Goal: Transaction & Acquisition: Purchase product/service

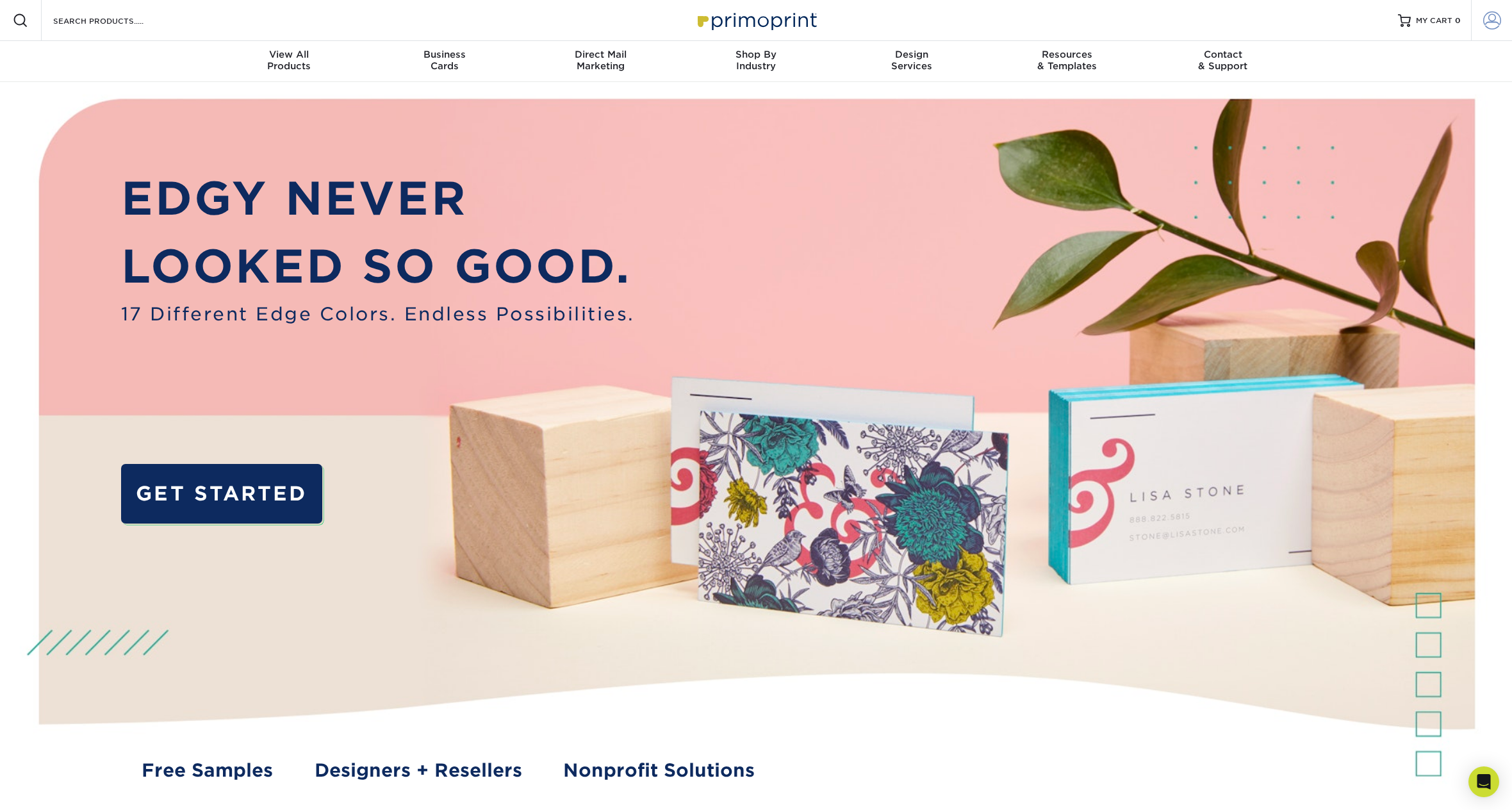
type input "[PERSON_NAME][EMAIL_ADDRESS][PERSON_NAME][DOMAIN_NAME]"
click at [1488, 14] on span at bounding box center [1492, 20] width 18 height 18
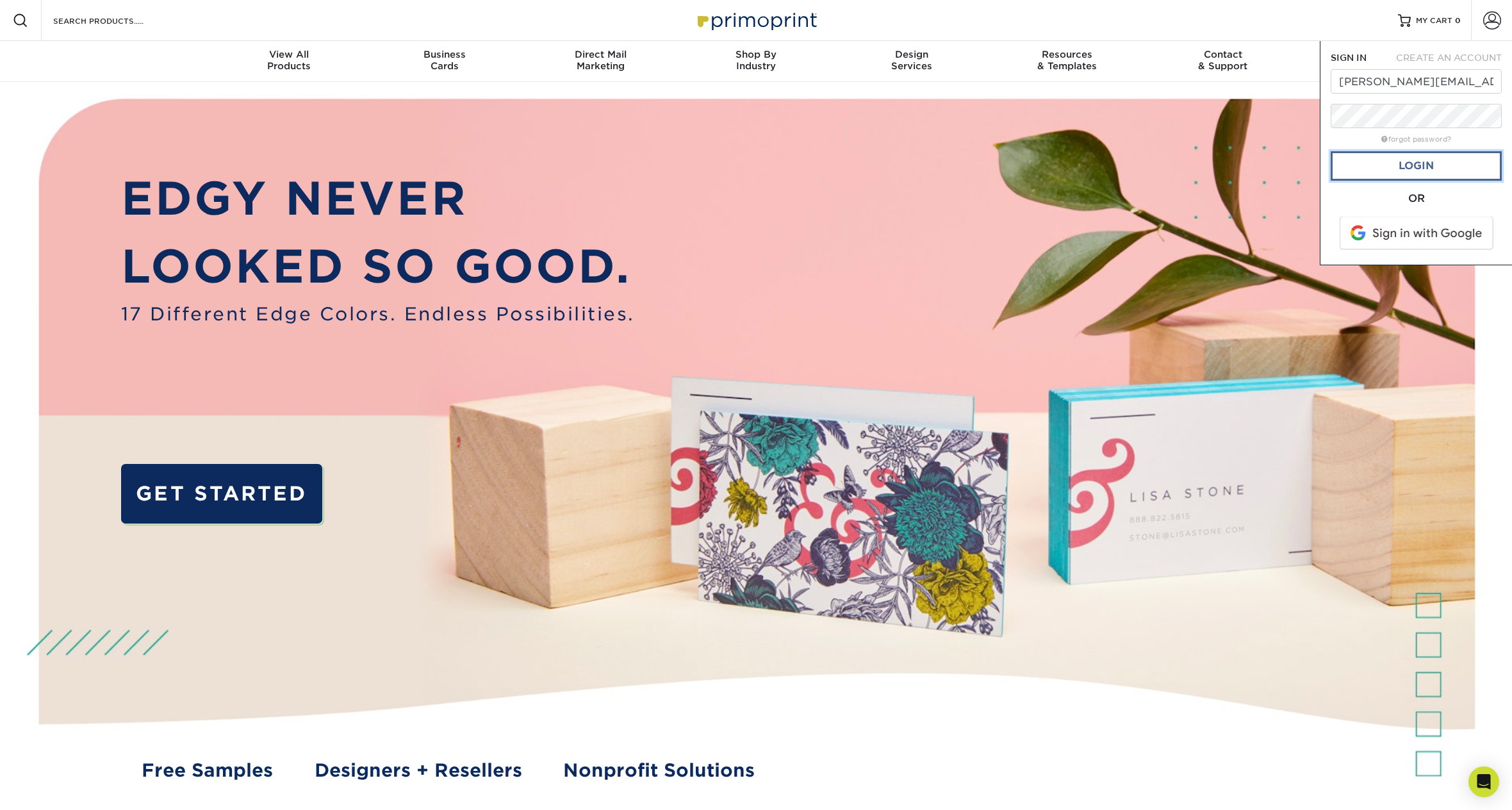
click at [1416, 164] on link "Login" at bounding box center [1416, 166] width 171 height 29
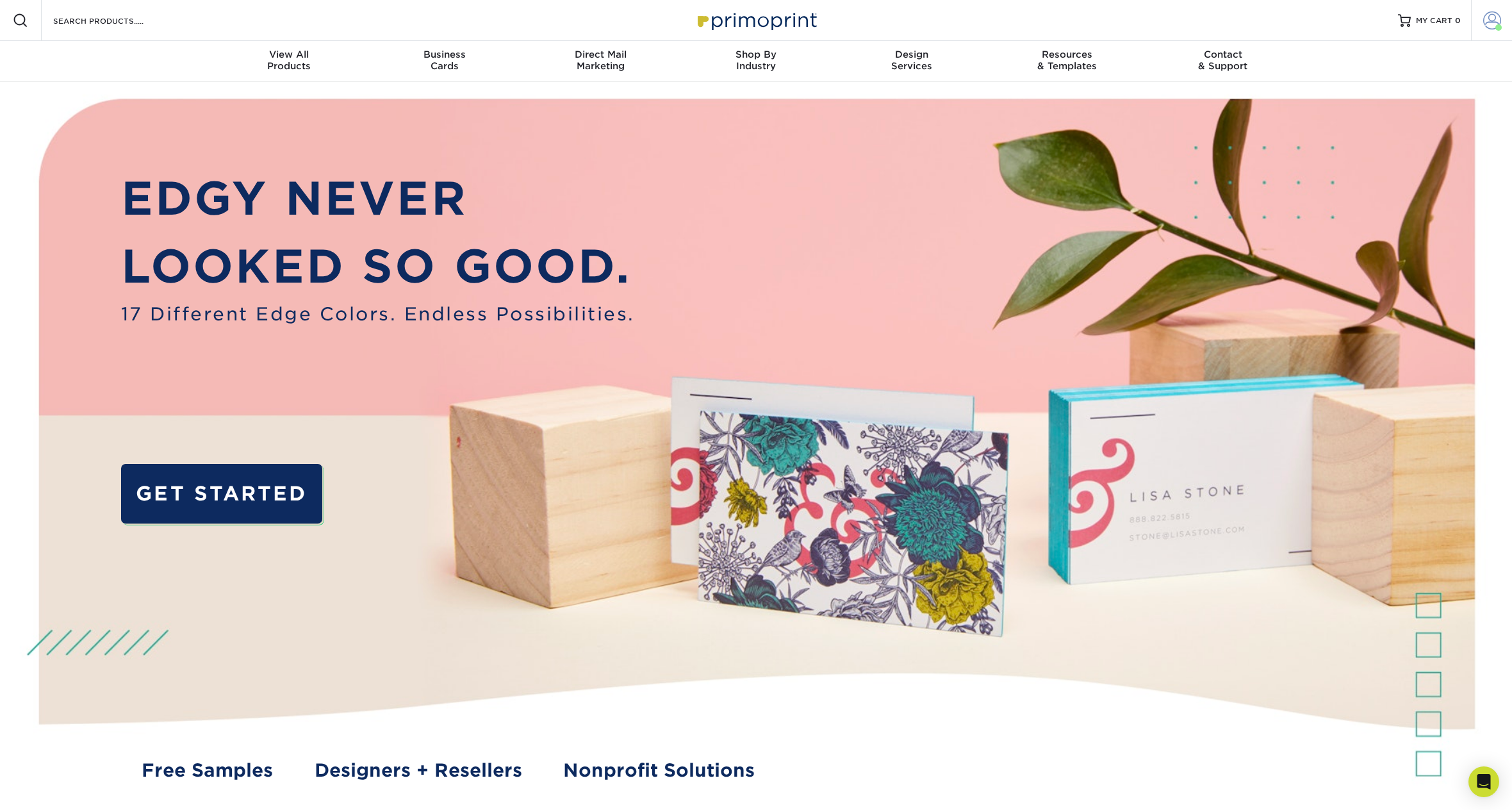
click at [1493, 20] on span at bounding box center [1492, 20] width 18 height 18
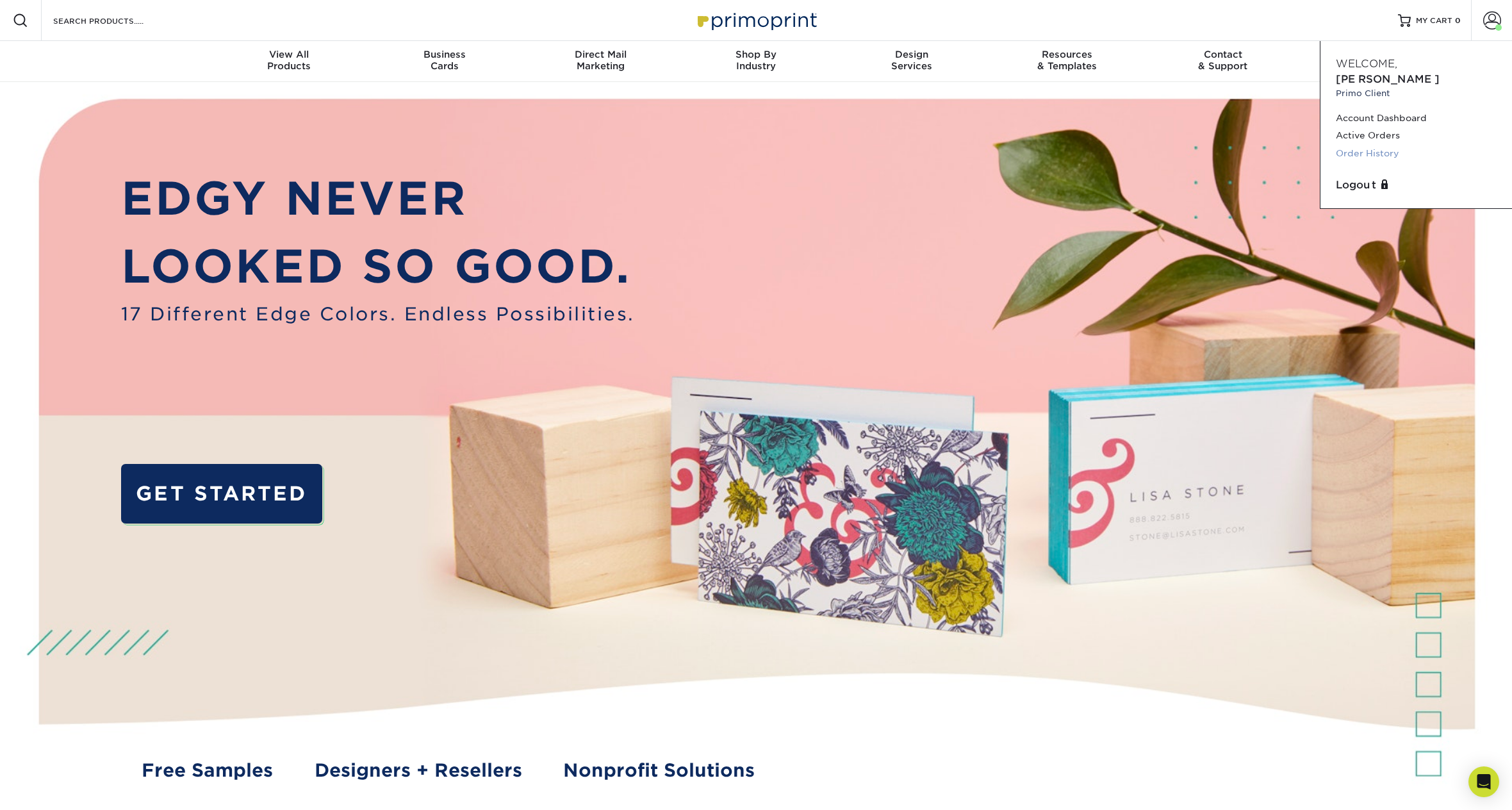
click at [1364, 145] on link "Order History" at bounding box center [1416, 153] width 160 height 17
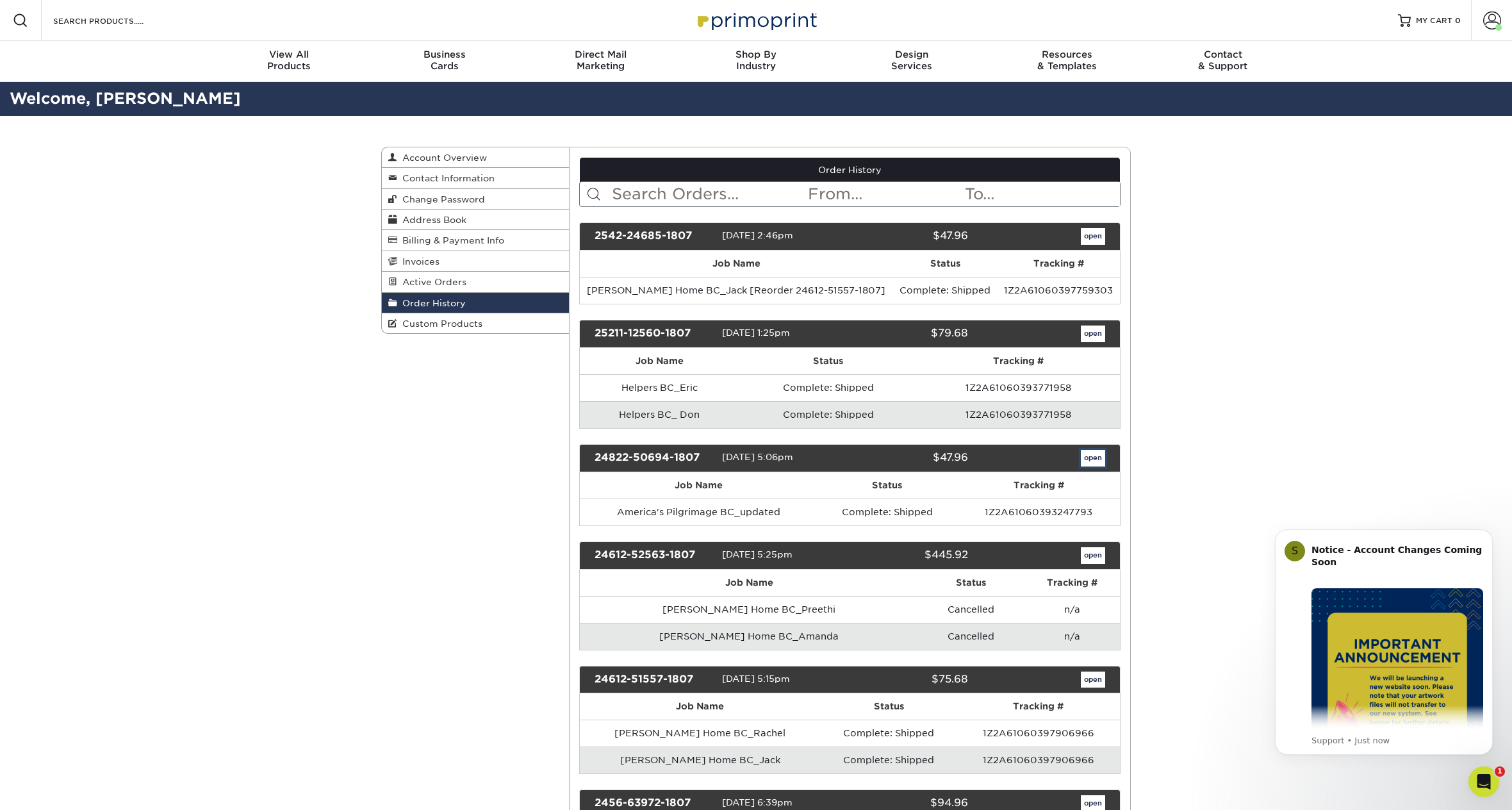
click at [1090, 455] on link "open" at bounding box center [1093, 458] width 24 height 17
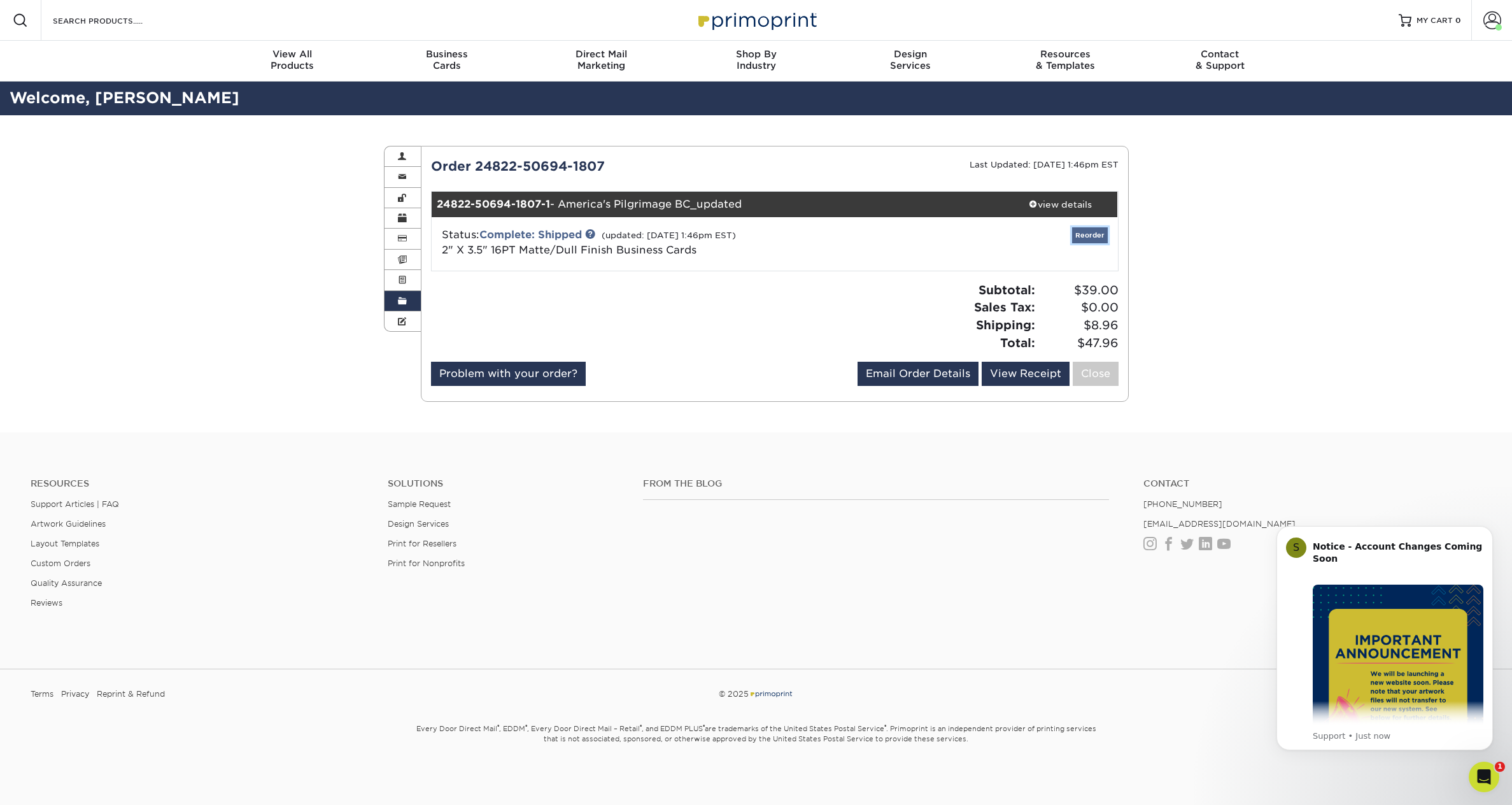
click at [1090, 234] on link "Reorder" at bounding box center [1090, 235] width 36 height 16
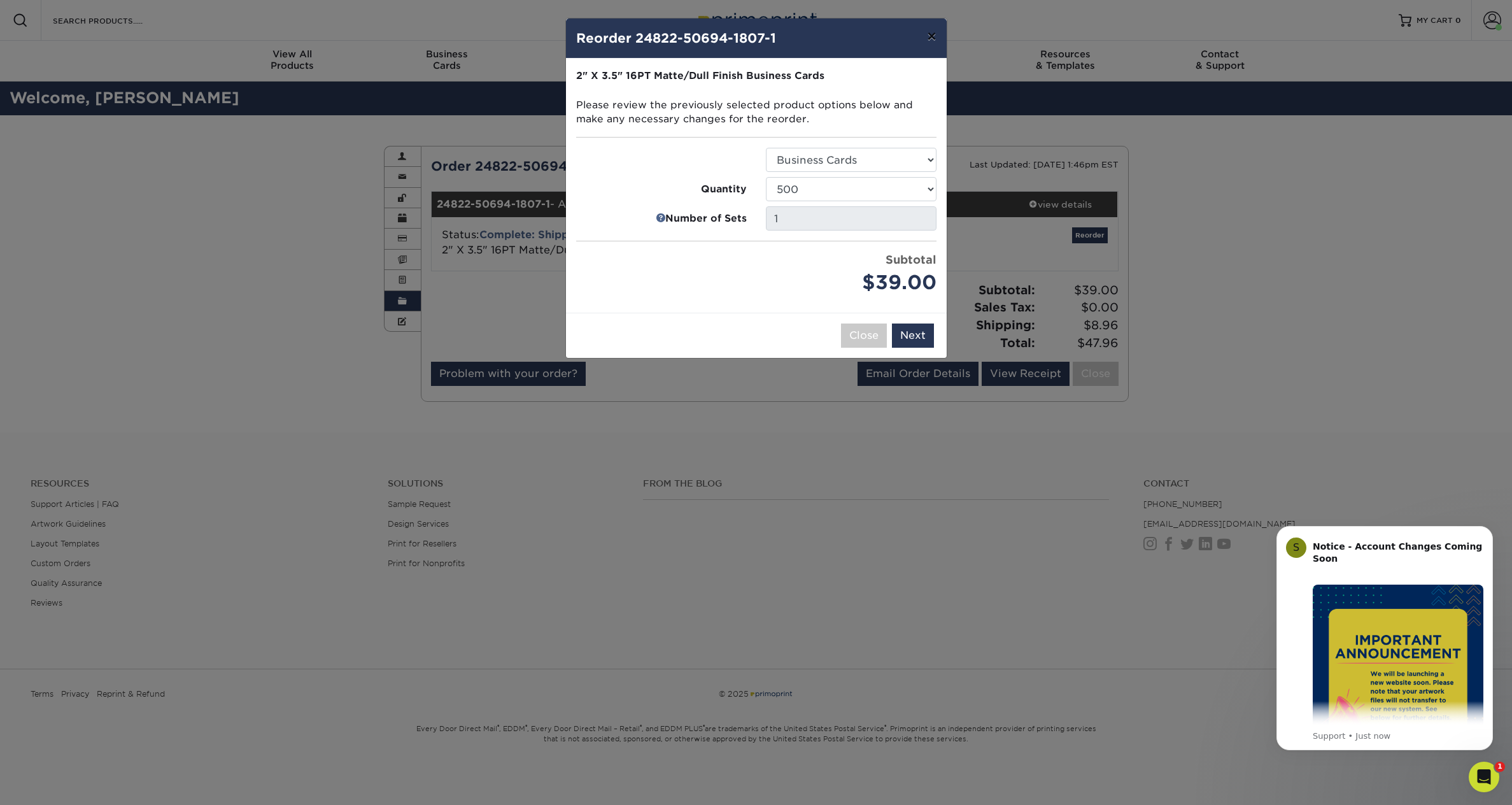
click at [930, 35] on button "×" at bounding box center [931, 37] width 29 height 36
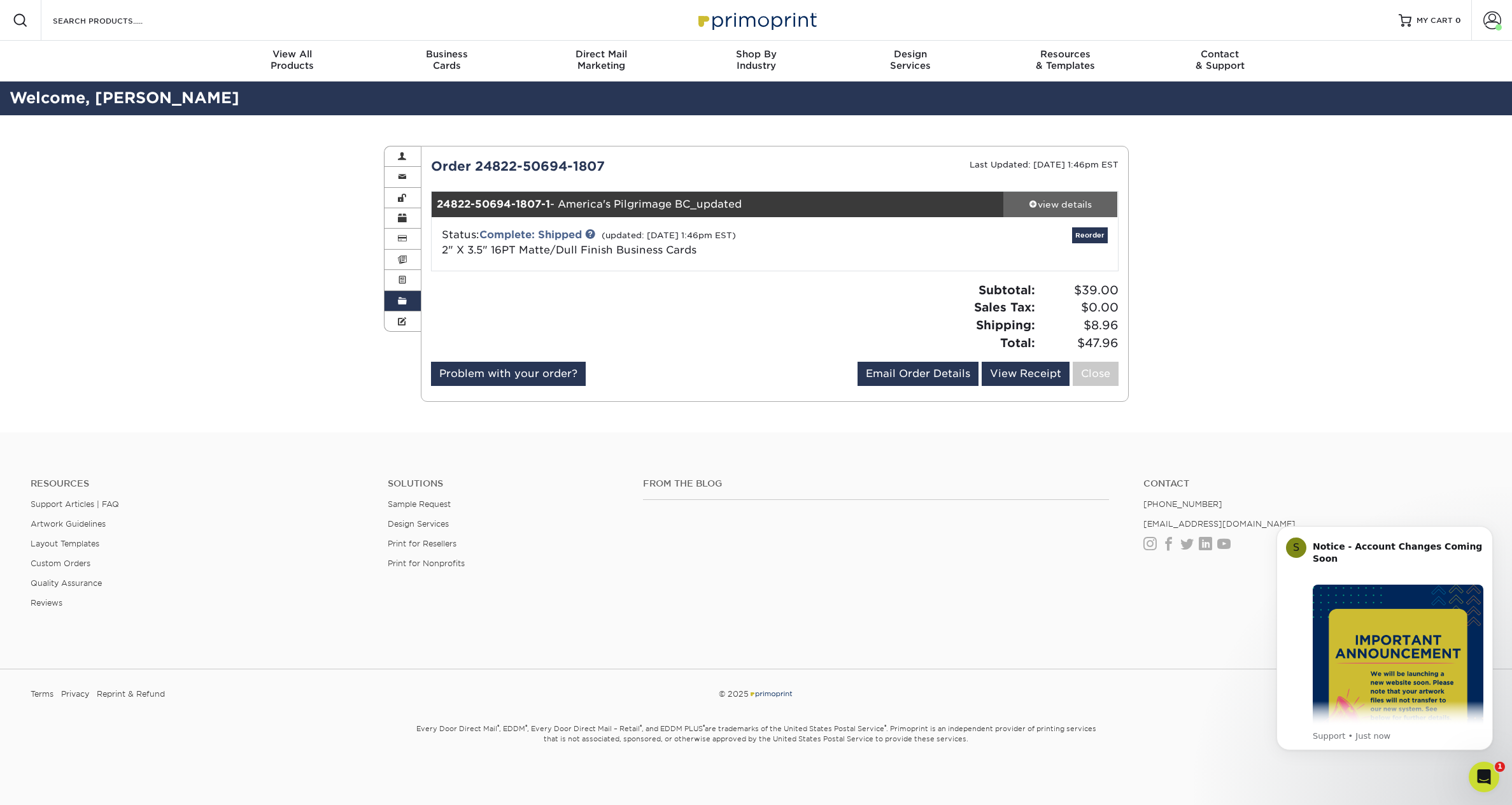
click at [1057, 201] on div "view details" at bounding box center [1060, 204] width 115 height 13
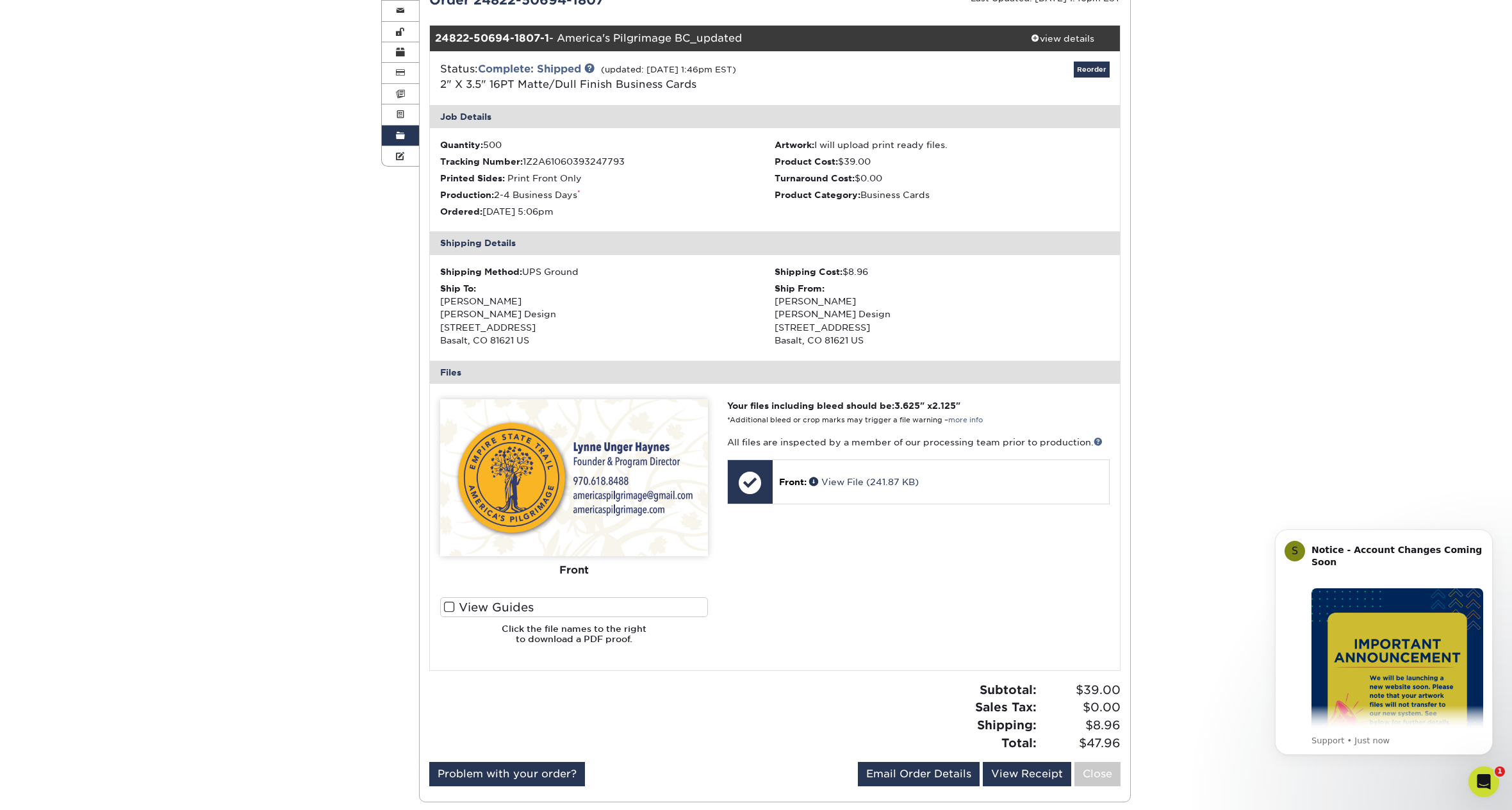
scroll to position [173, 0]
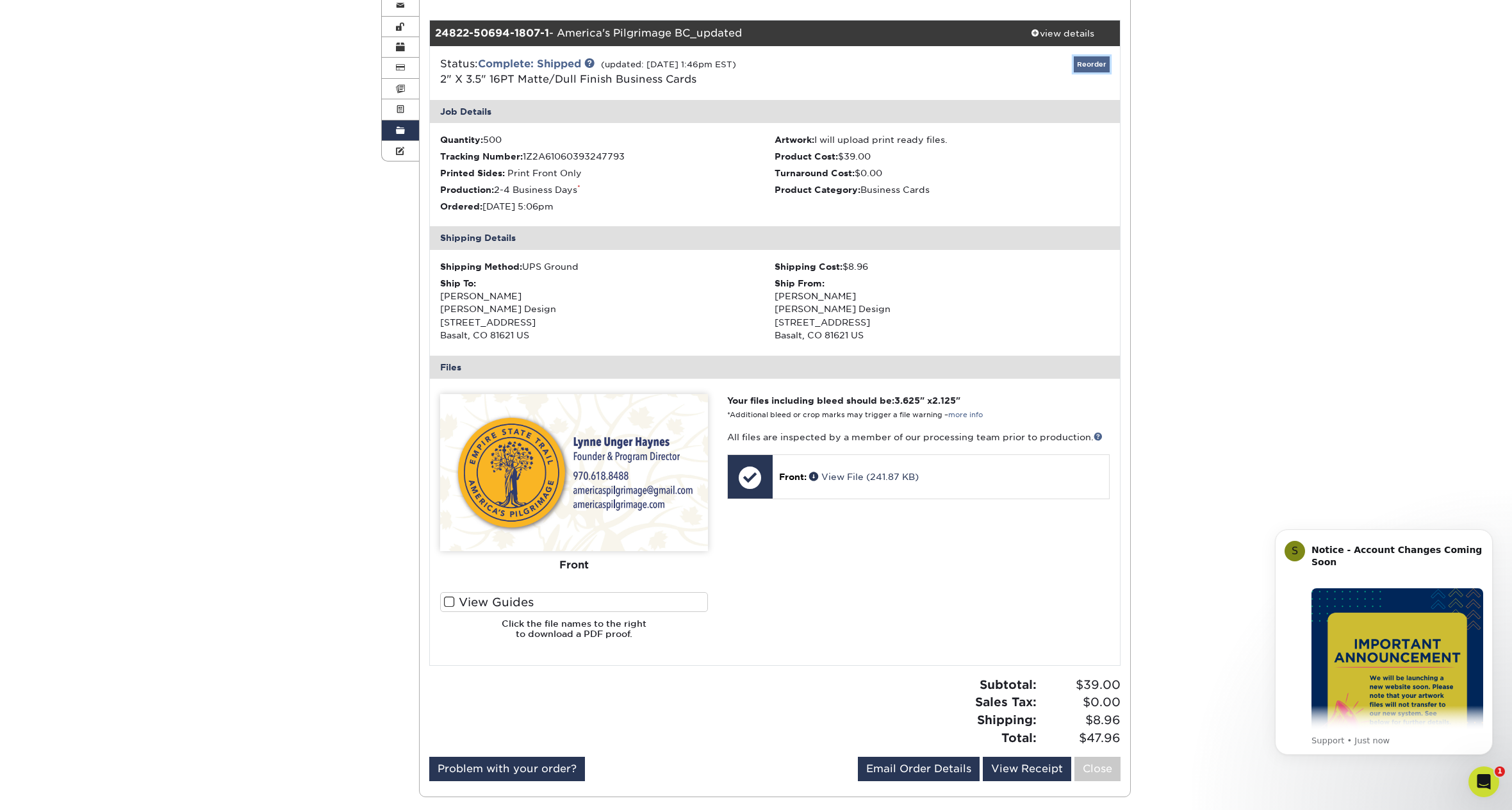
click at [1092, 62] on link "Reorder" at bounding box center [1092, 64] width 36 height 16
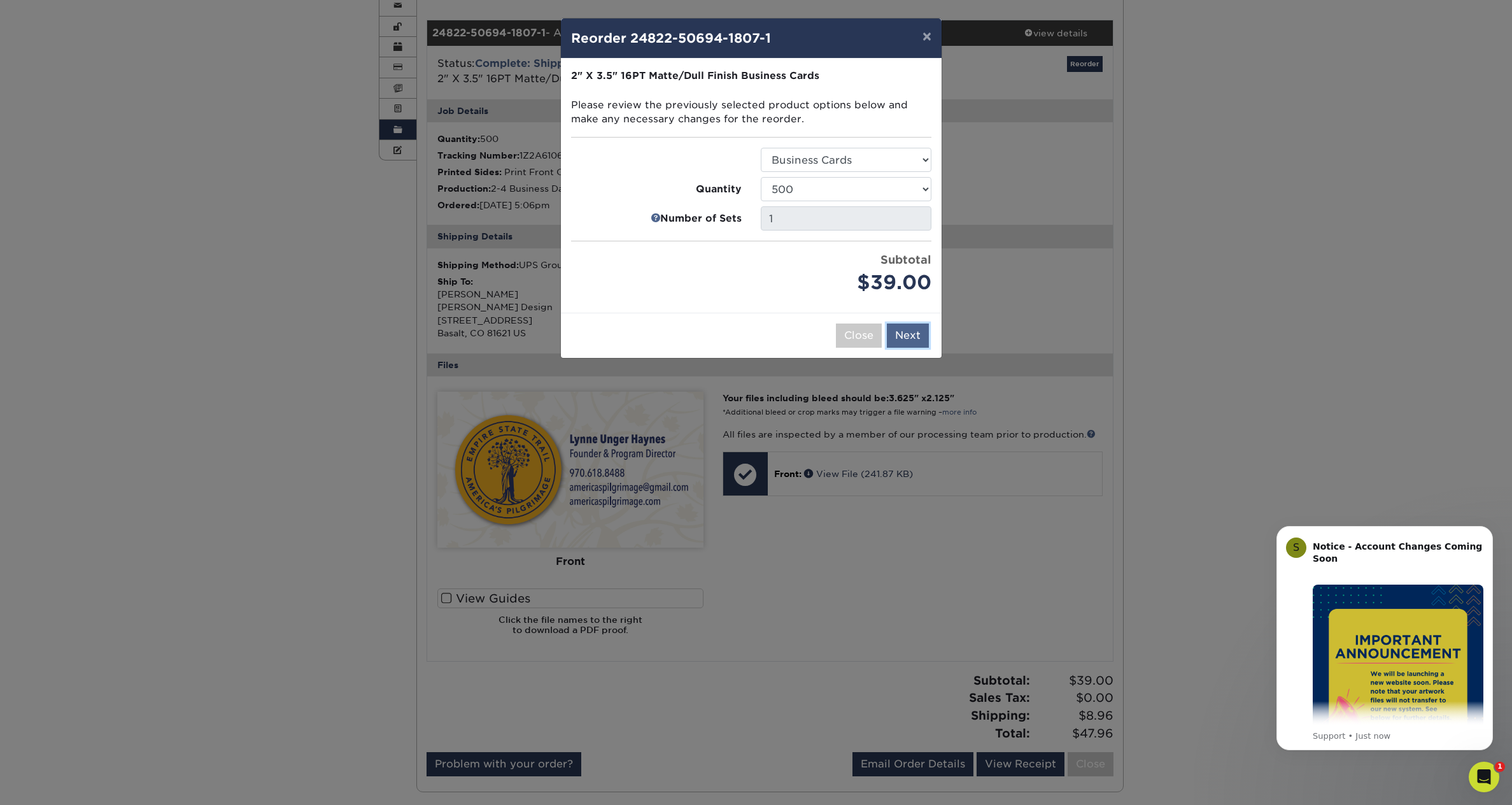
click at [906, 333] on button "Next" at bounding box center [908, 335] width 42 height 24
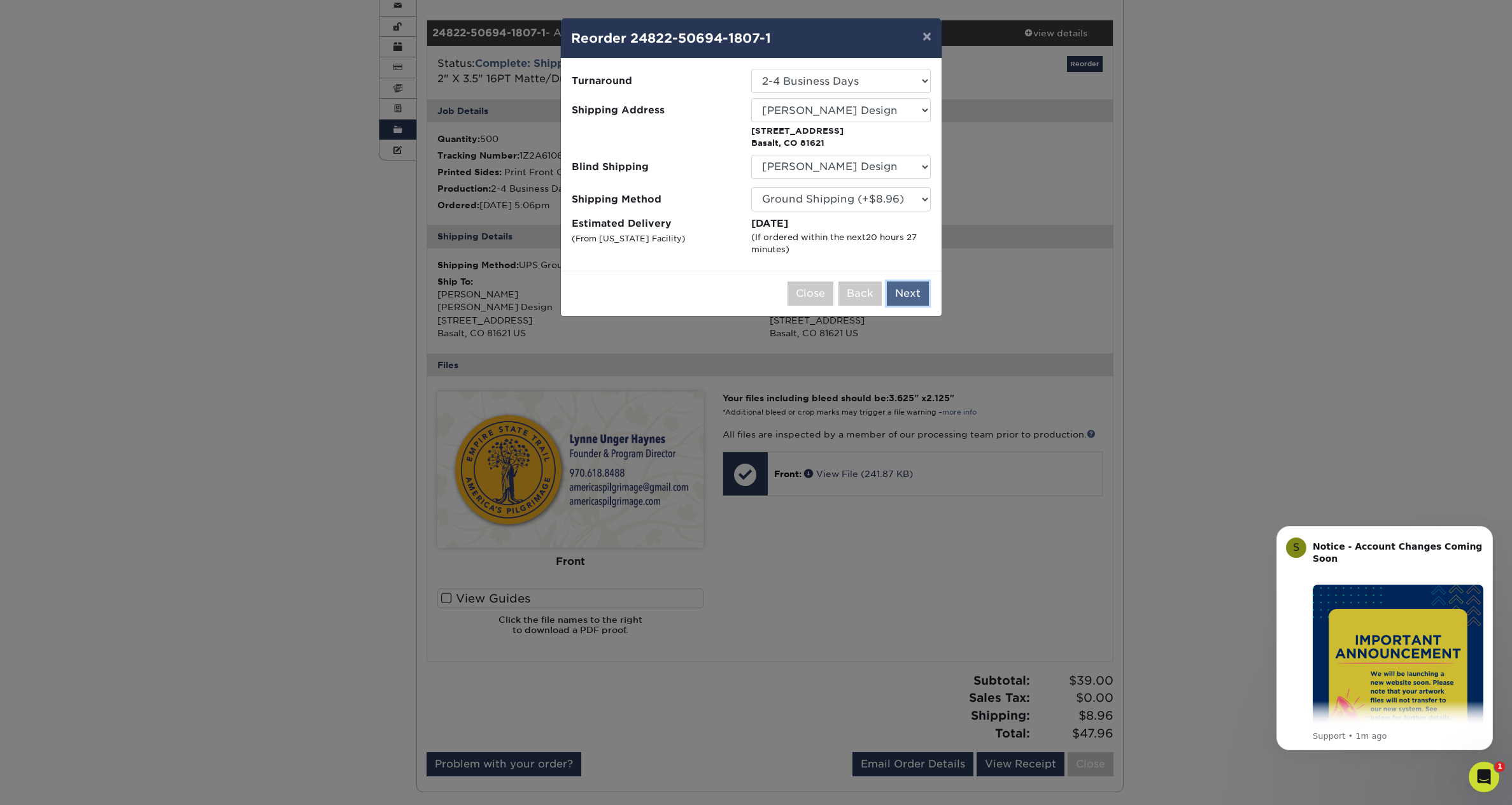
click at [908, 291] on button "Next" at bounding box center [908, 294] width 42 height 24
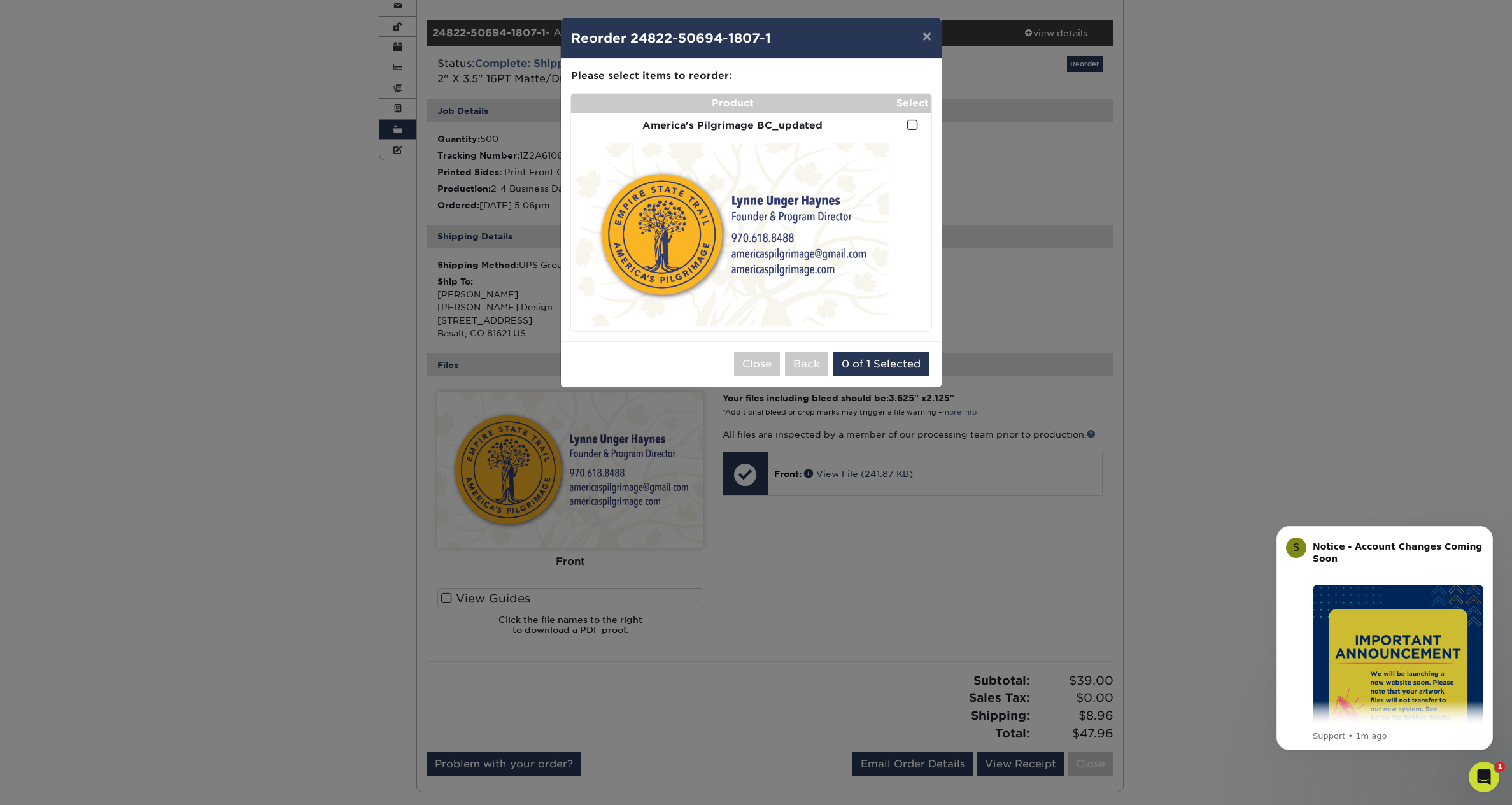
click at [912, 124] on span at bounding box center [912, 125] width 10 height 12
click at [0, 0] on input "checkbox" at bounding box center [0, 0] width 0 height 0
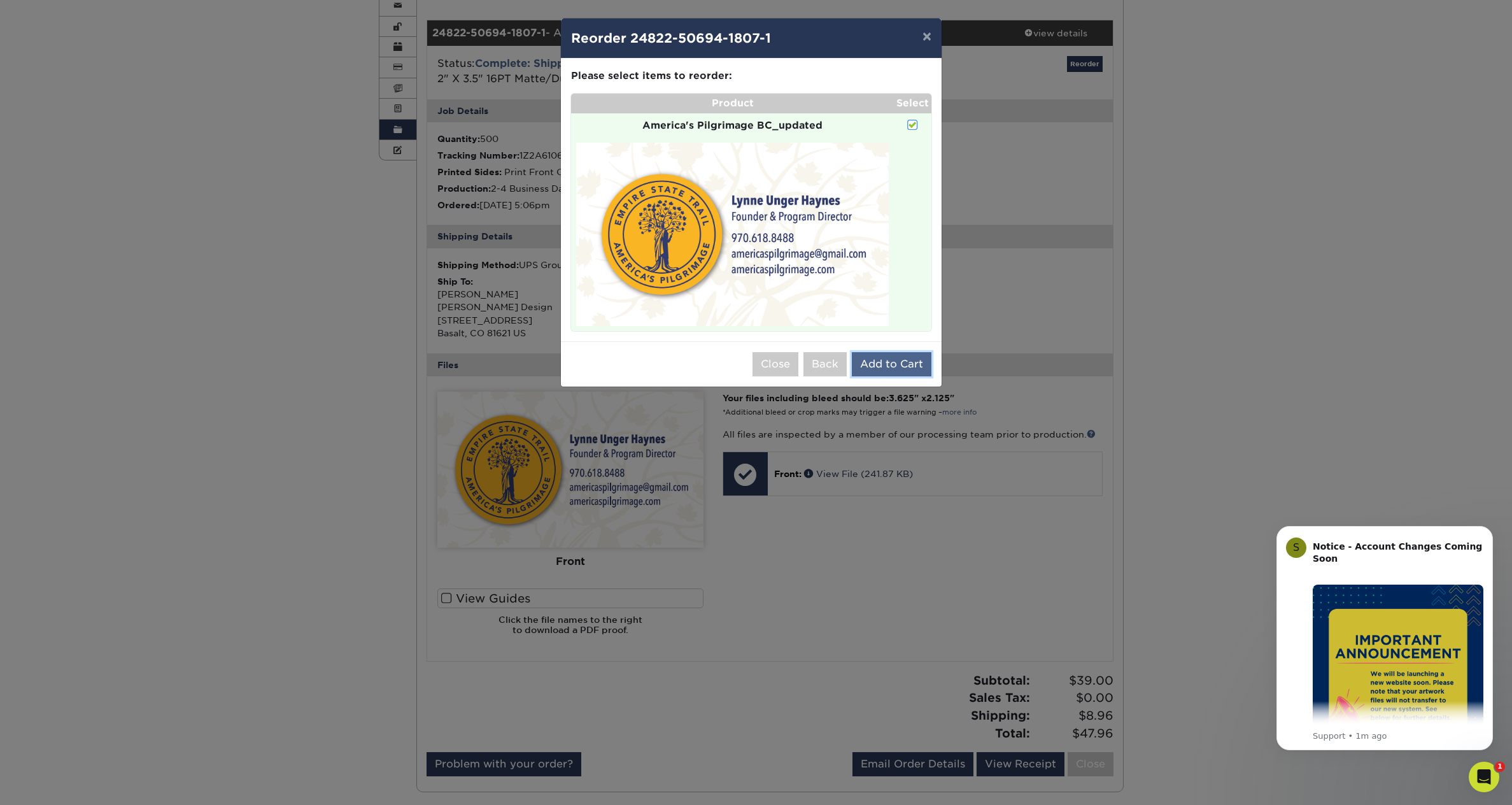
click at [897, 364] on button "Add to Cart" at bounding box center [891, 364] width 79 height 24
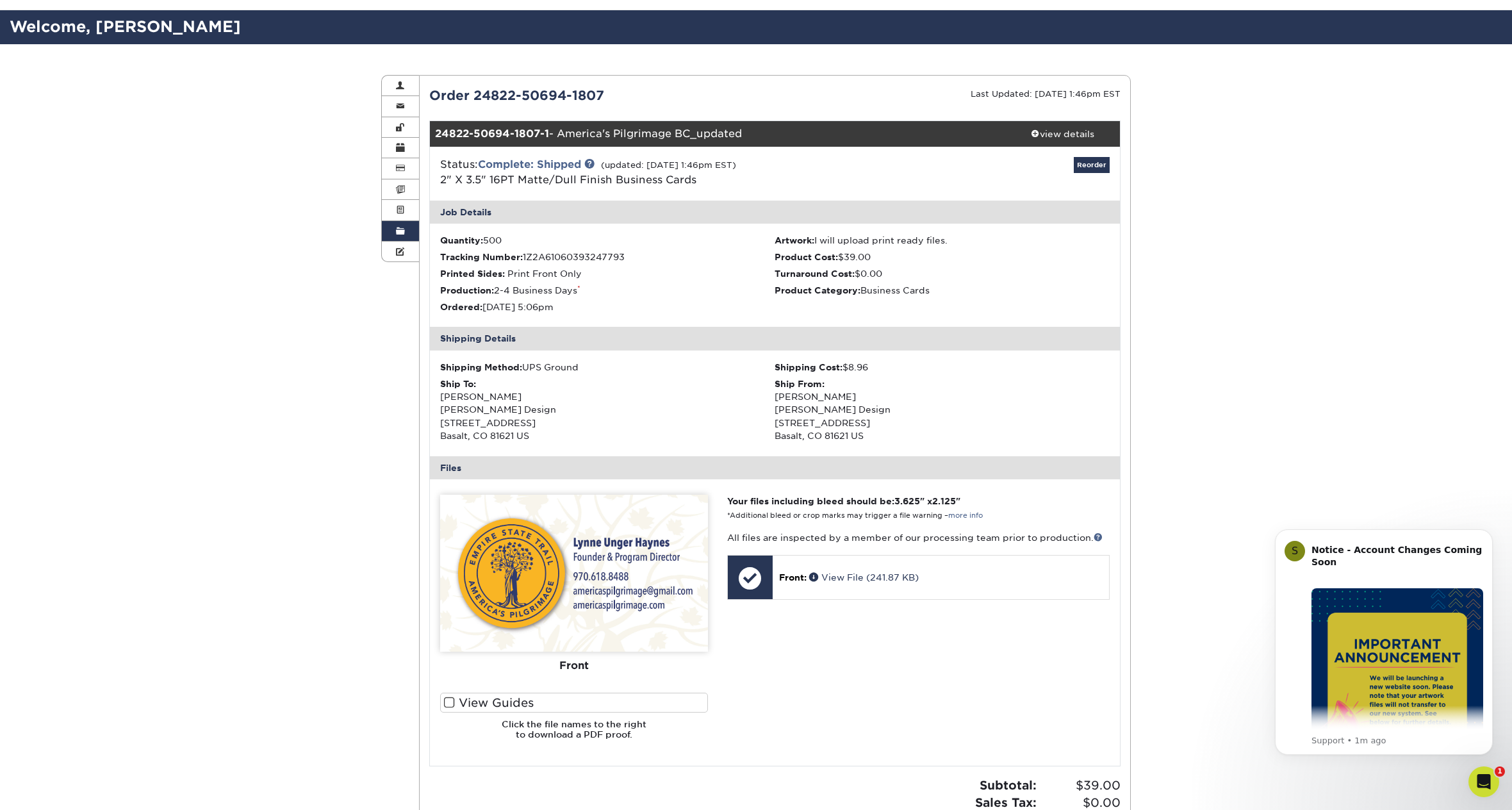
scroll to position [0, 0]
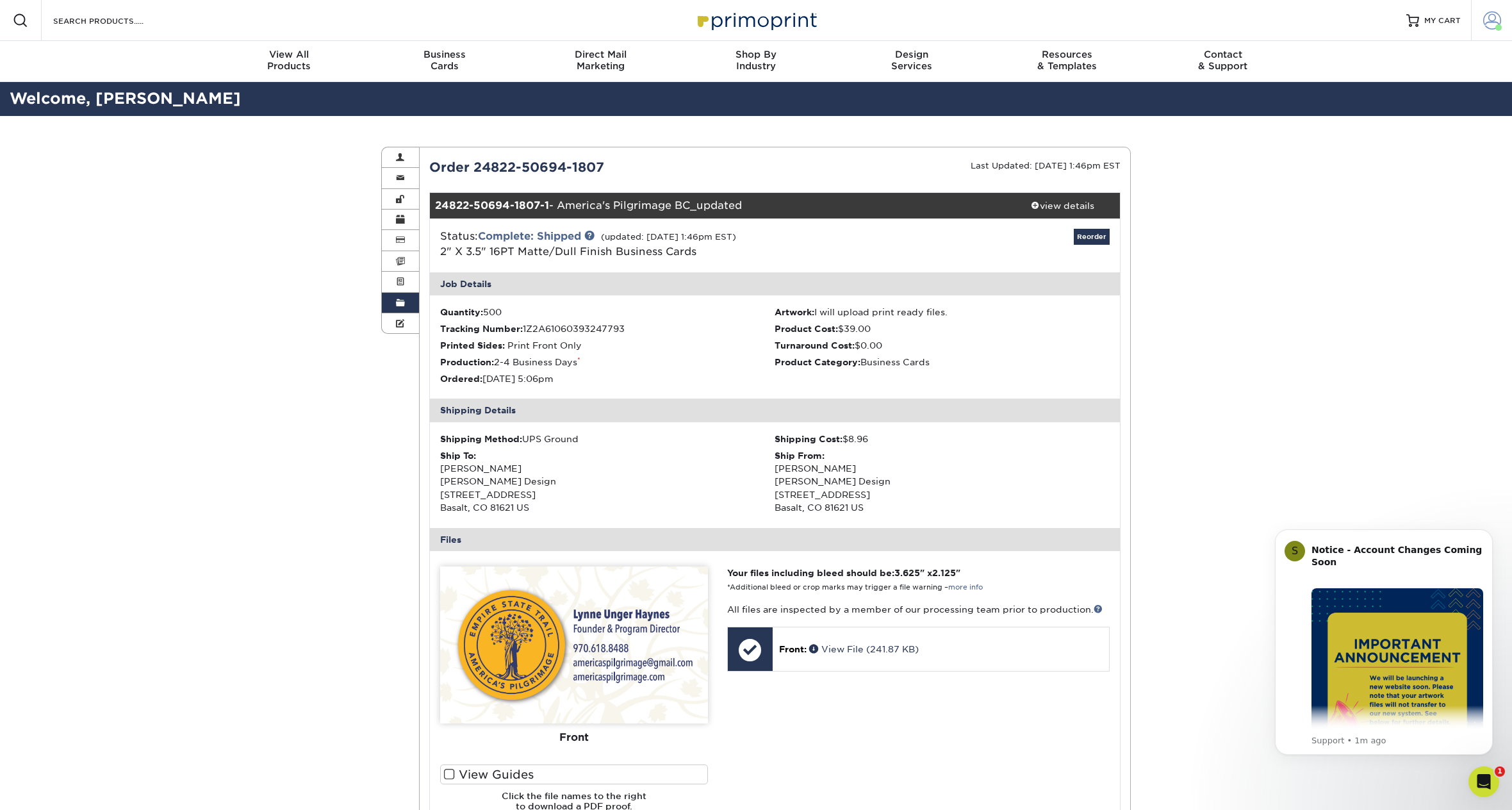
click at [1492, 19] on span at bounding box center [1492, 20] width 18 height 18
click at [1431, 19] on span "MY CART" at bounding box center [1443, 20] width 36 height 11
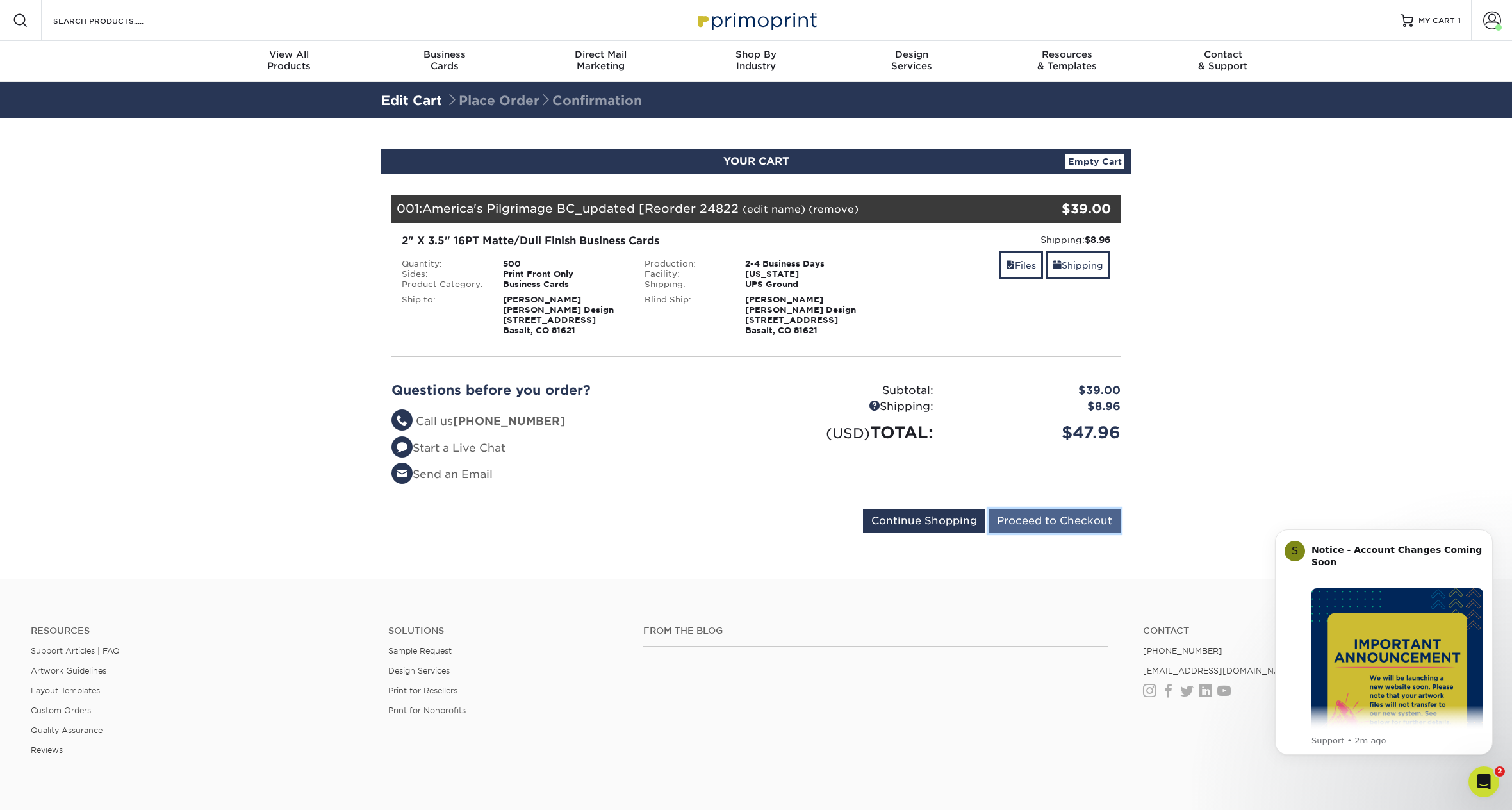
click at [1062, 526] on input "Proceed to Checkout" at bounding box center [1054, 521] width 132 height 24
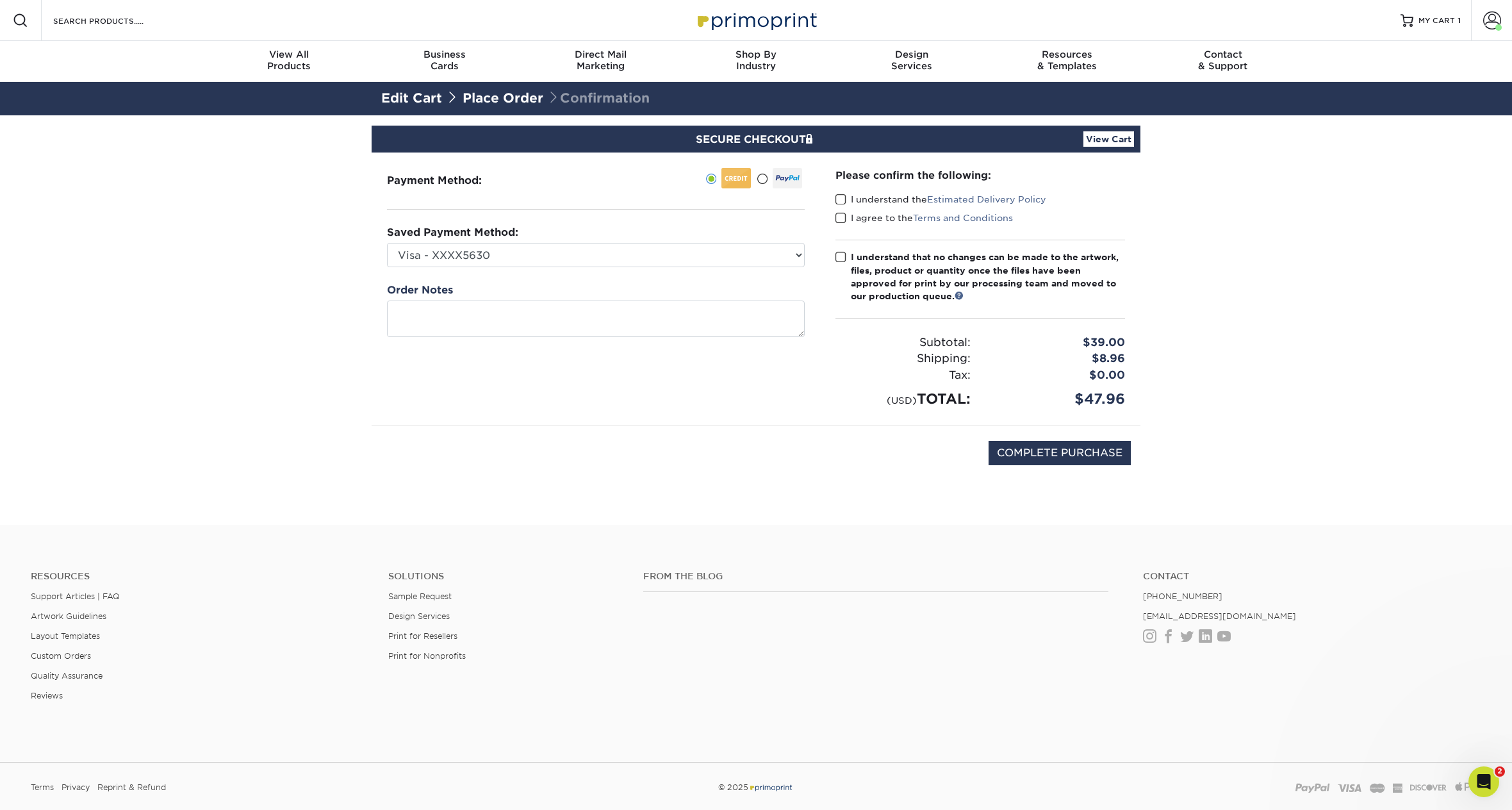
click at [842, 199] on span at bounding box center [841, 200] width 11 height 12
click at [0, 0] on input "I understand the Estimated Delivery Policy" at bounding box center [0, 0] width 0 height 0
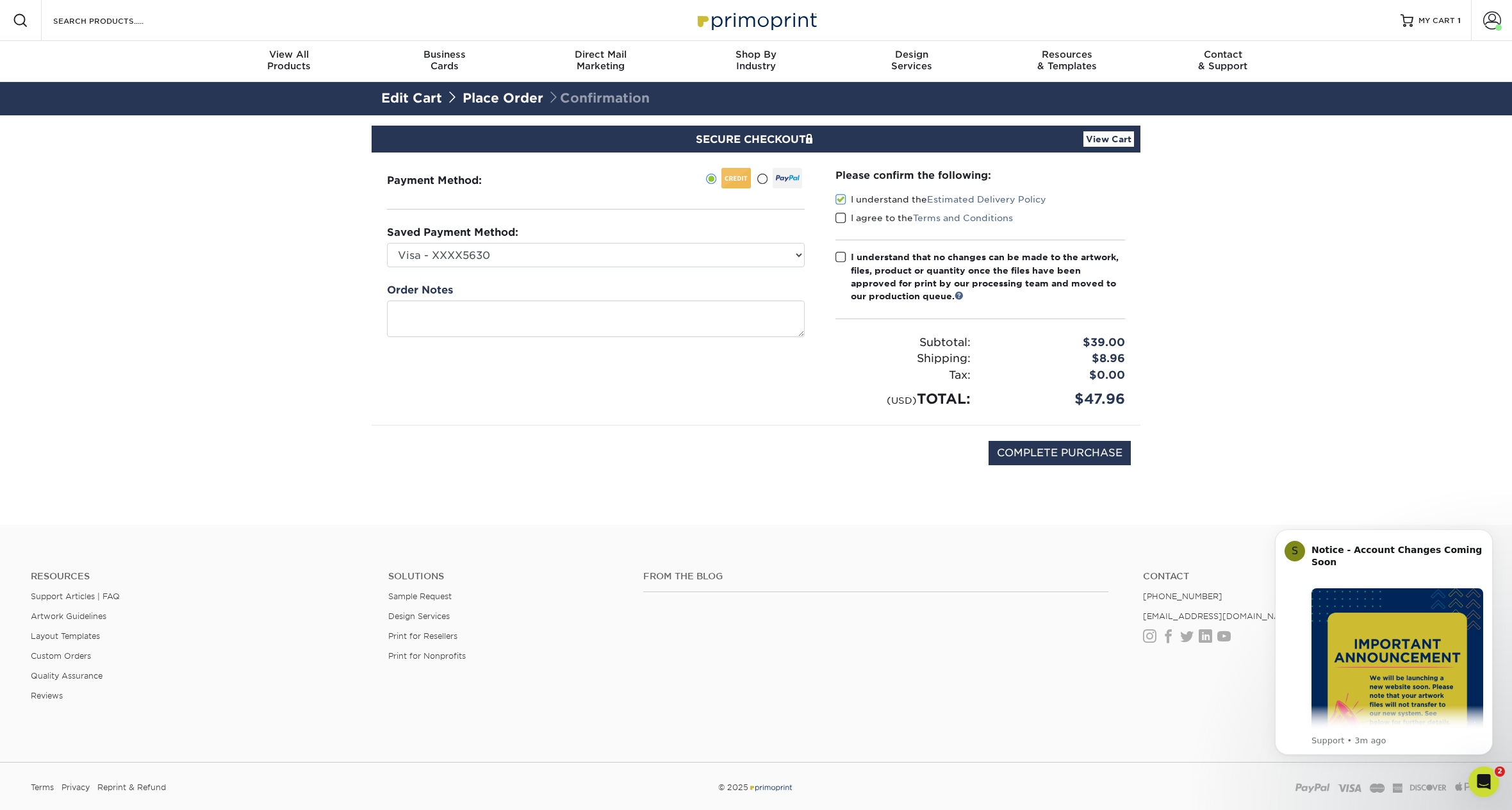
click at [840, 216] on span at bounding box center [841, 219] width 11 height 12
click at [0, 0] on input "I agree to the Terms and Conditions" at bounding box center [0, 0] width 0 height 0
click at [840, 256] on span at bounding box center [841, 257] width 11 height 12
click at [0, 0] on input "I understand that no changes can be made to the artwork, files, product or quan…" at bounding box center [0, 0] width 0 height 0
click at [1060, 451] on input "COMPLETE PURCHASE" at bounding box center [1059, 453] width 142 height 24
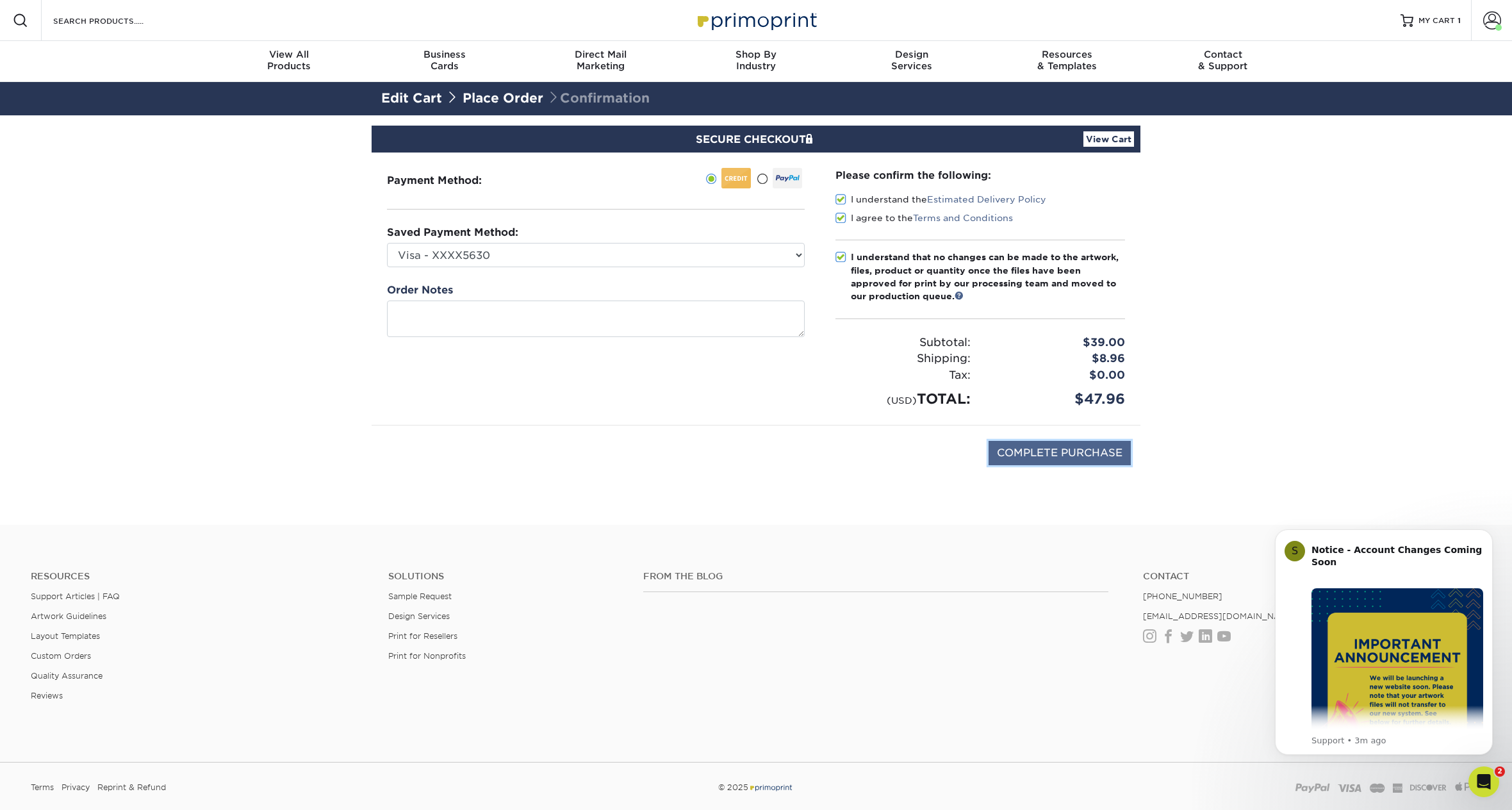
type input "PROCESSING, PLEASE WAIT..."
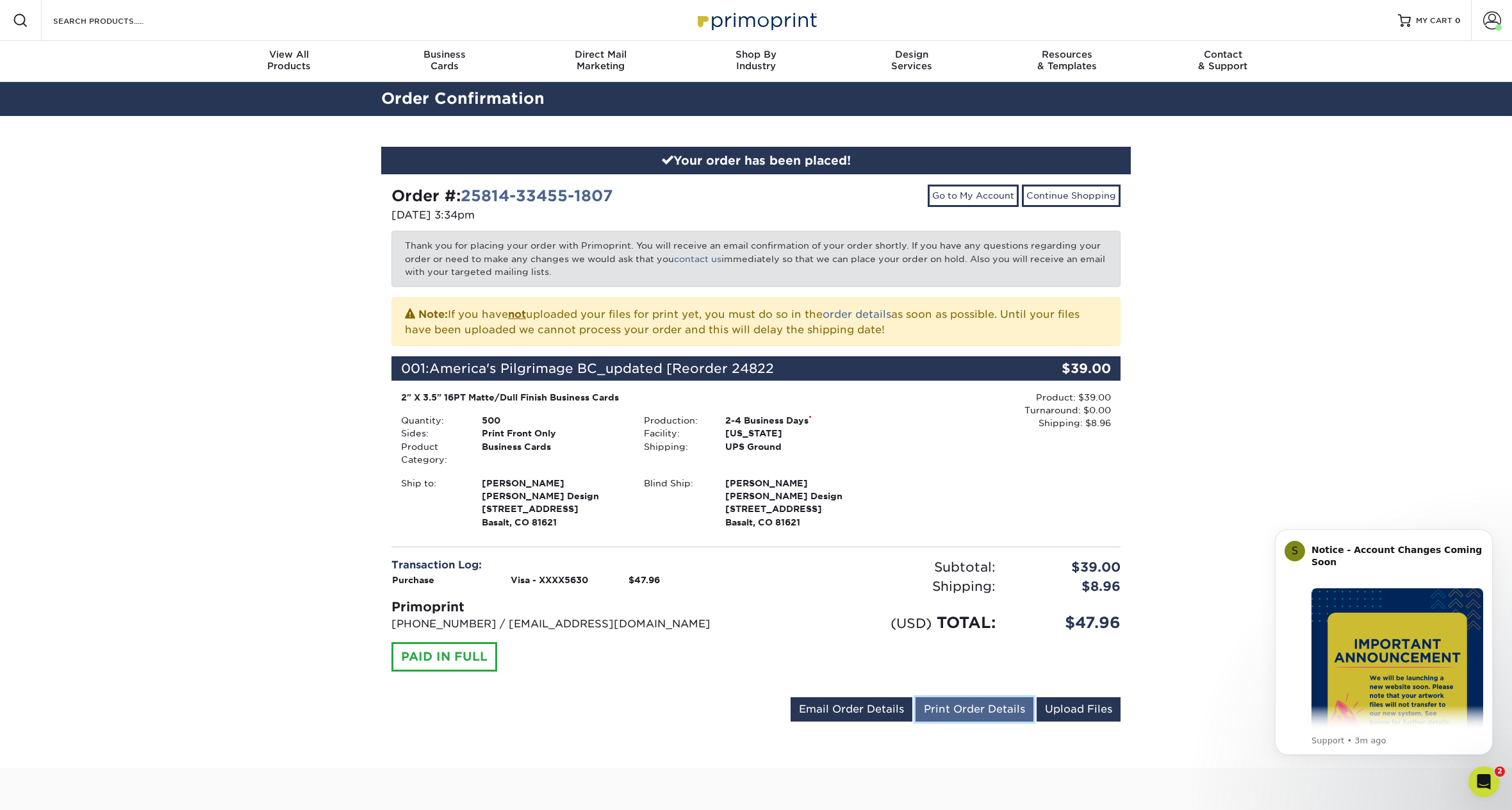
click at [975, 722] on link "Print Order Details" at bounding box center [974, 709] width 118 height 24
